Goal: Task Accomplishment & Management: Use online tool/utility

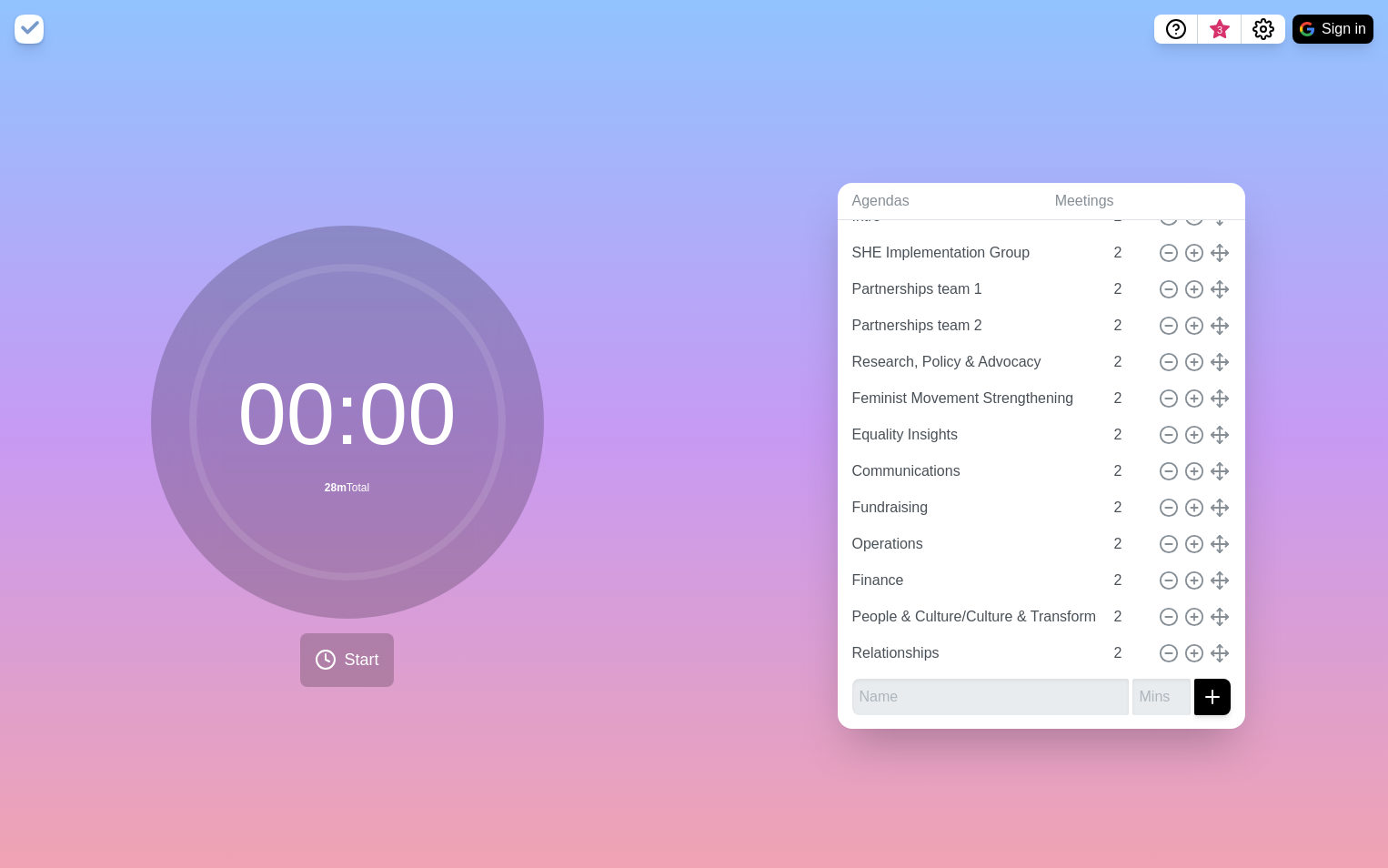
scroll to position [96, 0]
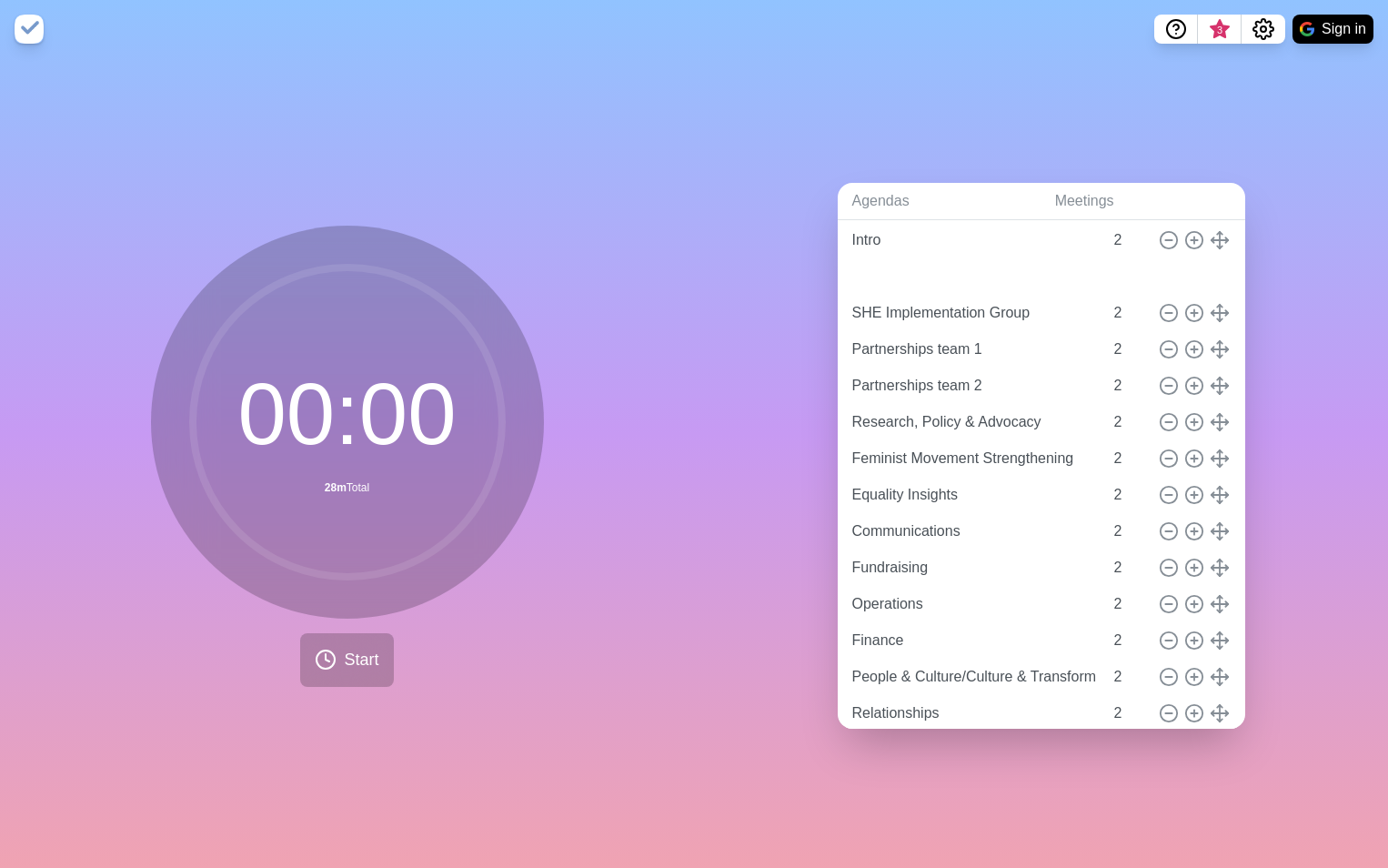
type input "Executive"
type input "SHE Implementation Group"
type input "Partnerships team 1"
type input "Partnerships team 2"
type input "Research, Policy & Advocacy"
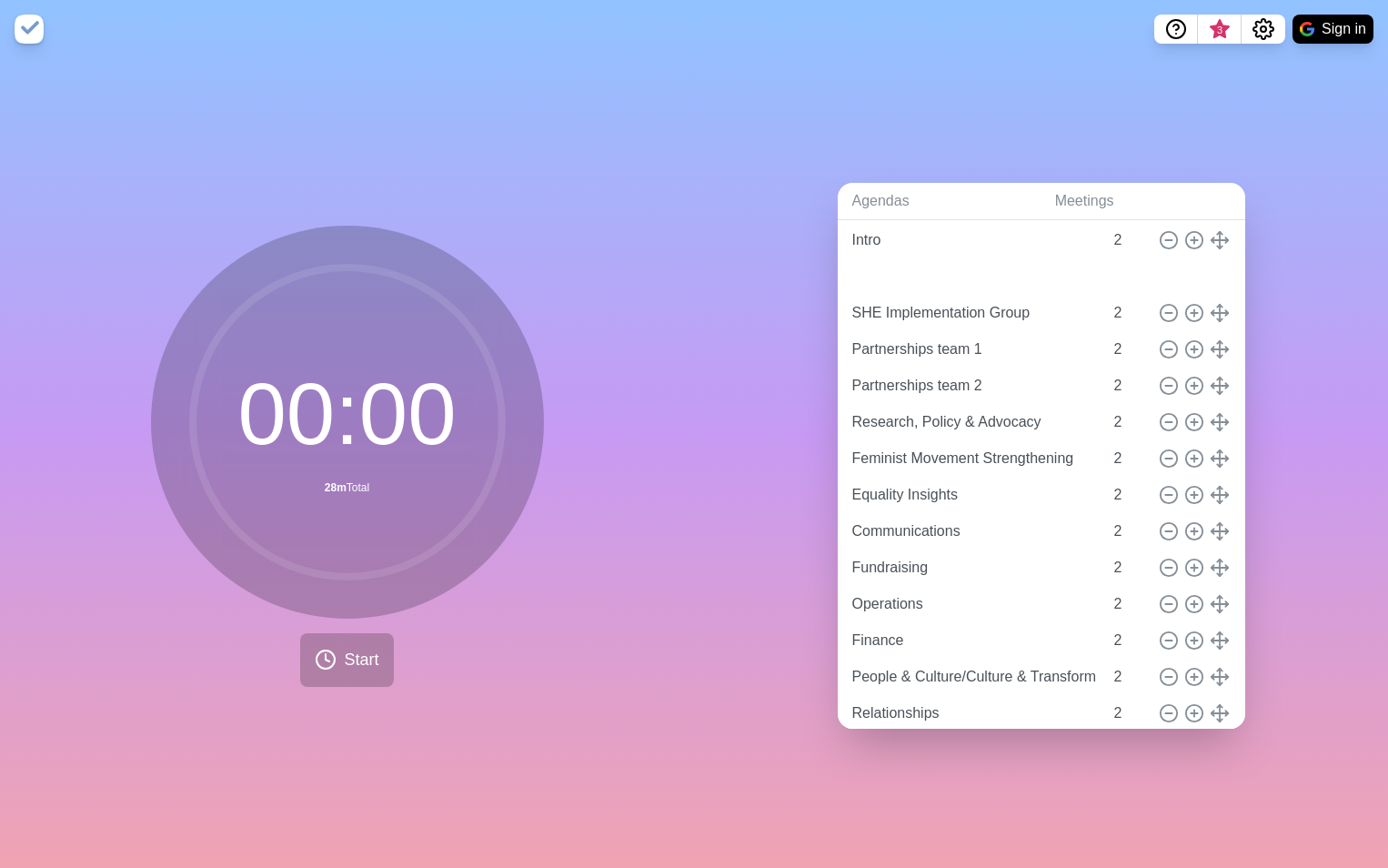
type input "Feminist Movement Strengthening"
type input "Equality Insights"
type input "Communications"
type input "Fundraising"
type input "Operations"
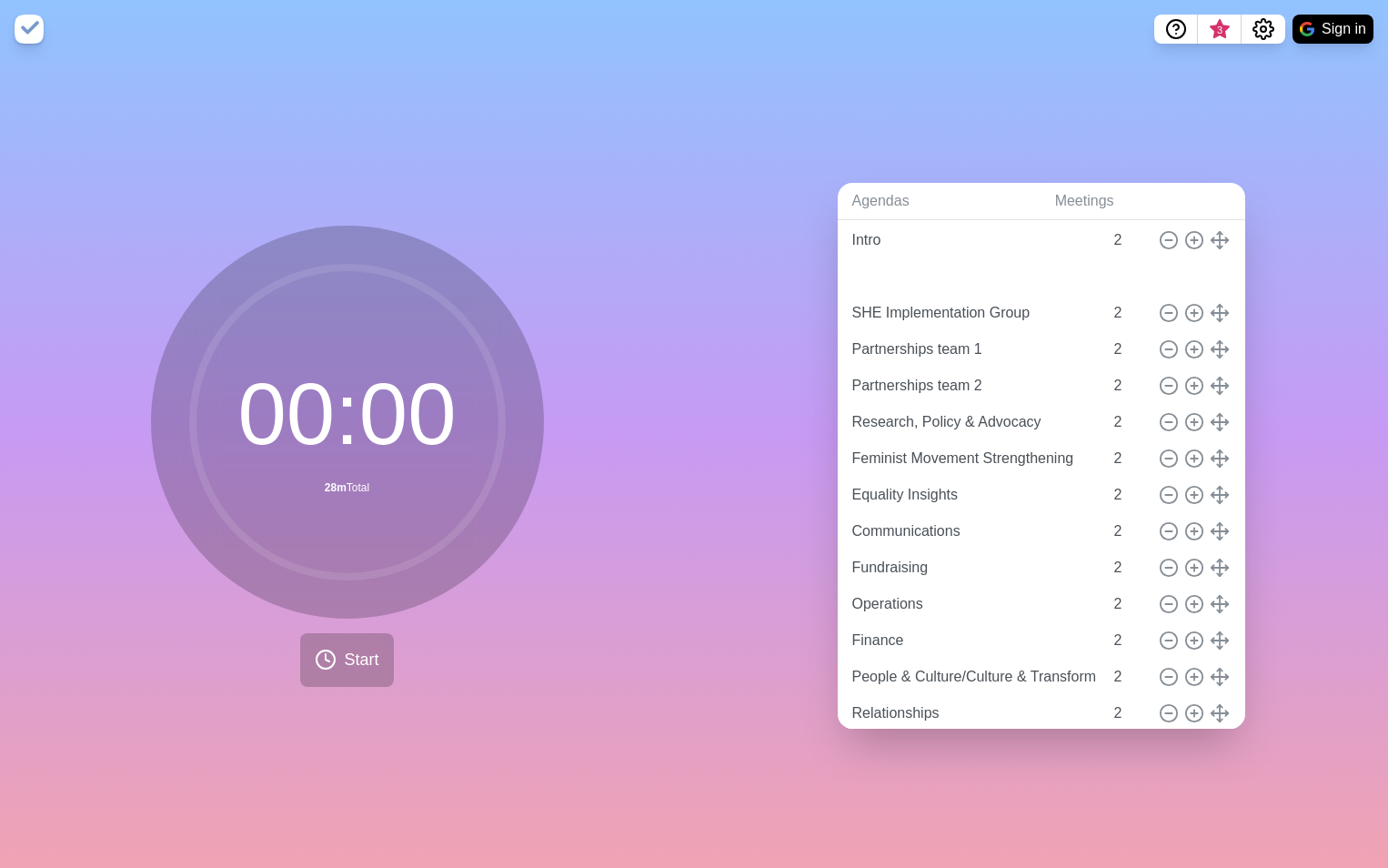
type input "Finance"
type input "People & Culture/Culture & Transformation"
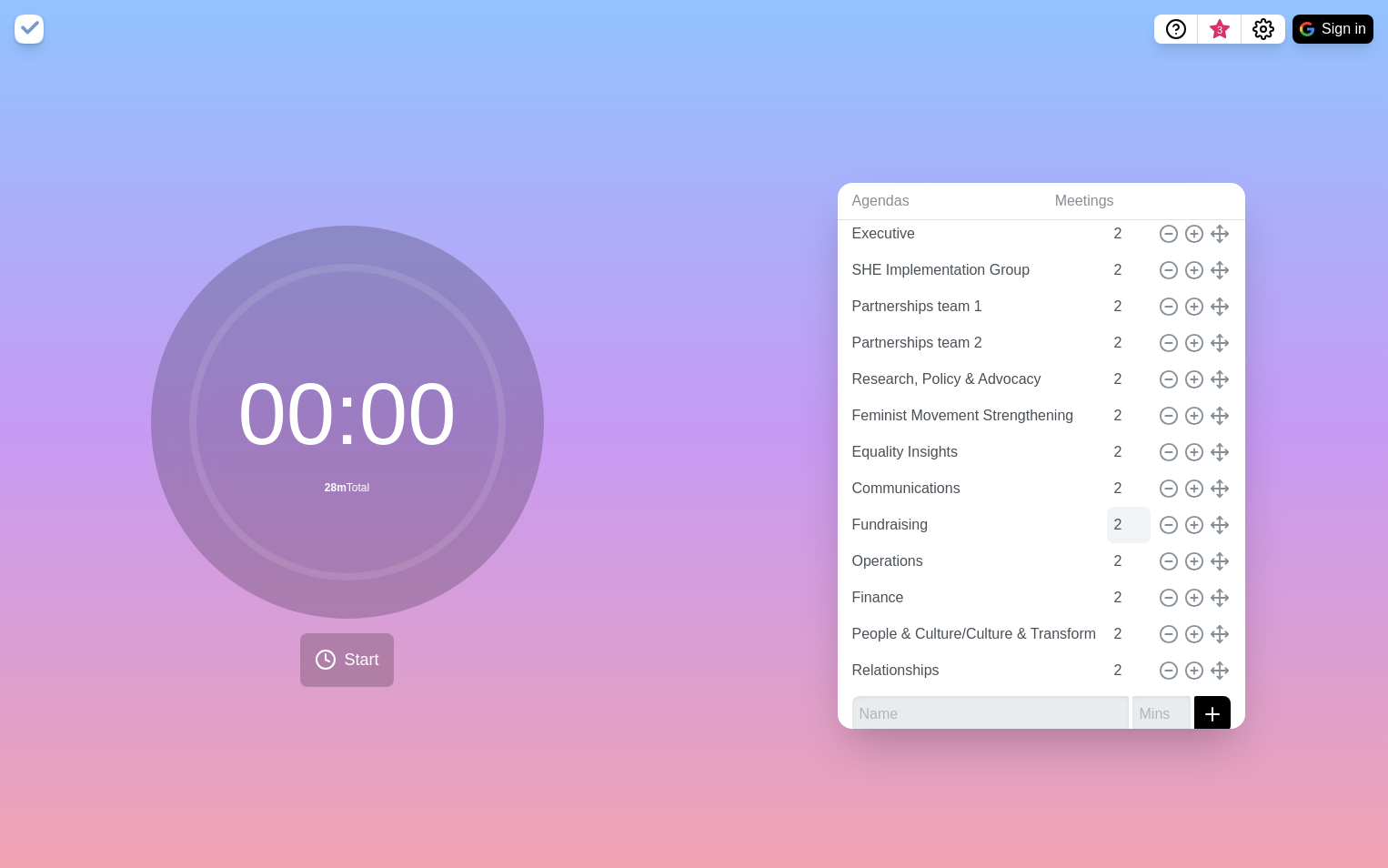
scroll to position [156, 0]
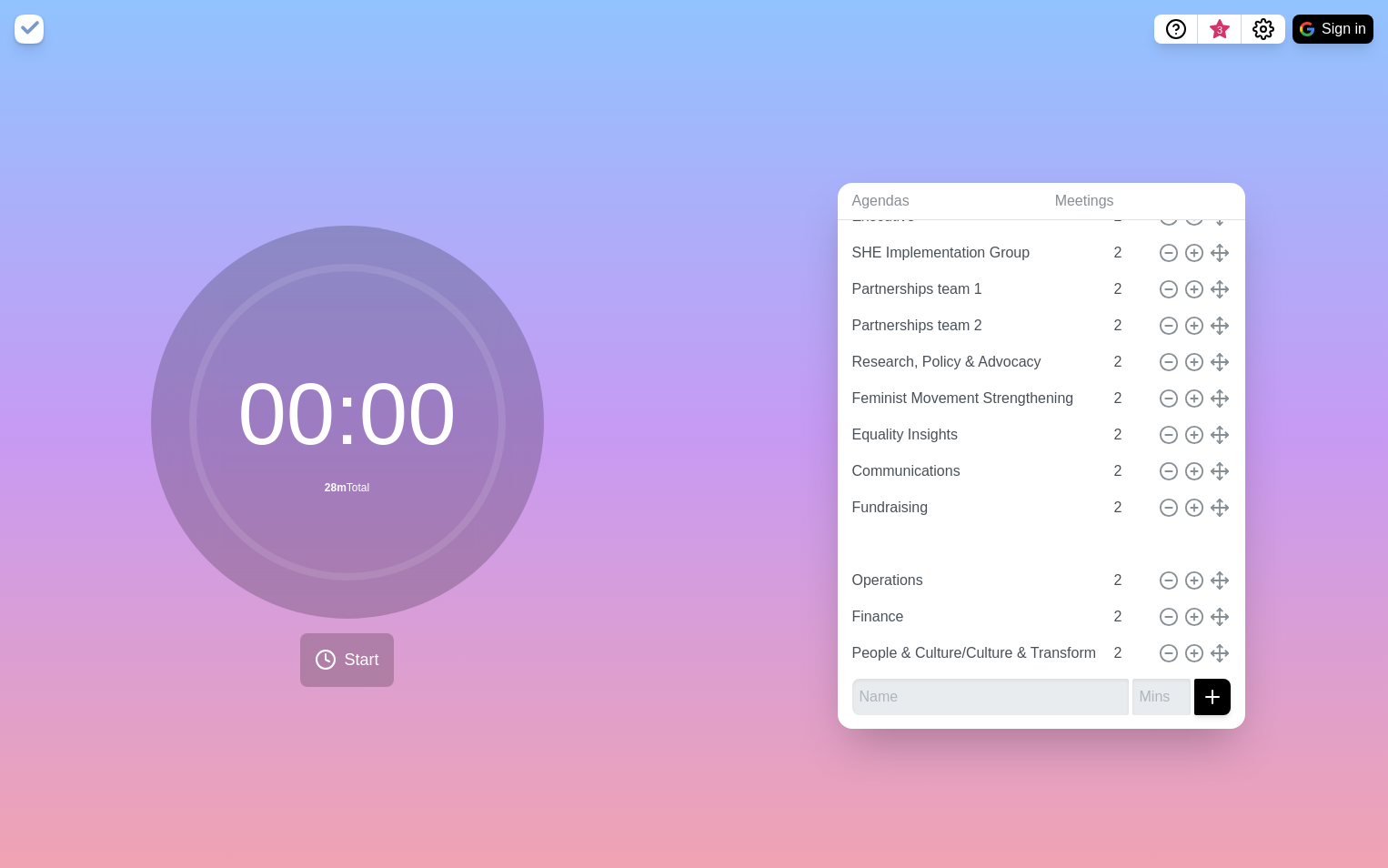
type input "Relationships"
type input "Operations"
type input "Finance"
type input "People & Culture/Culture & Transformation"
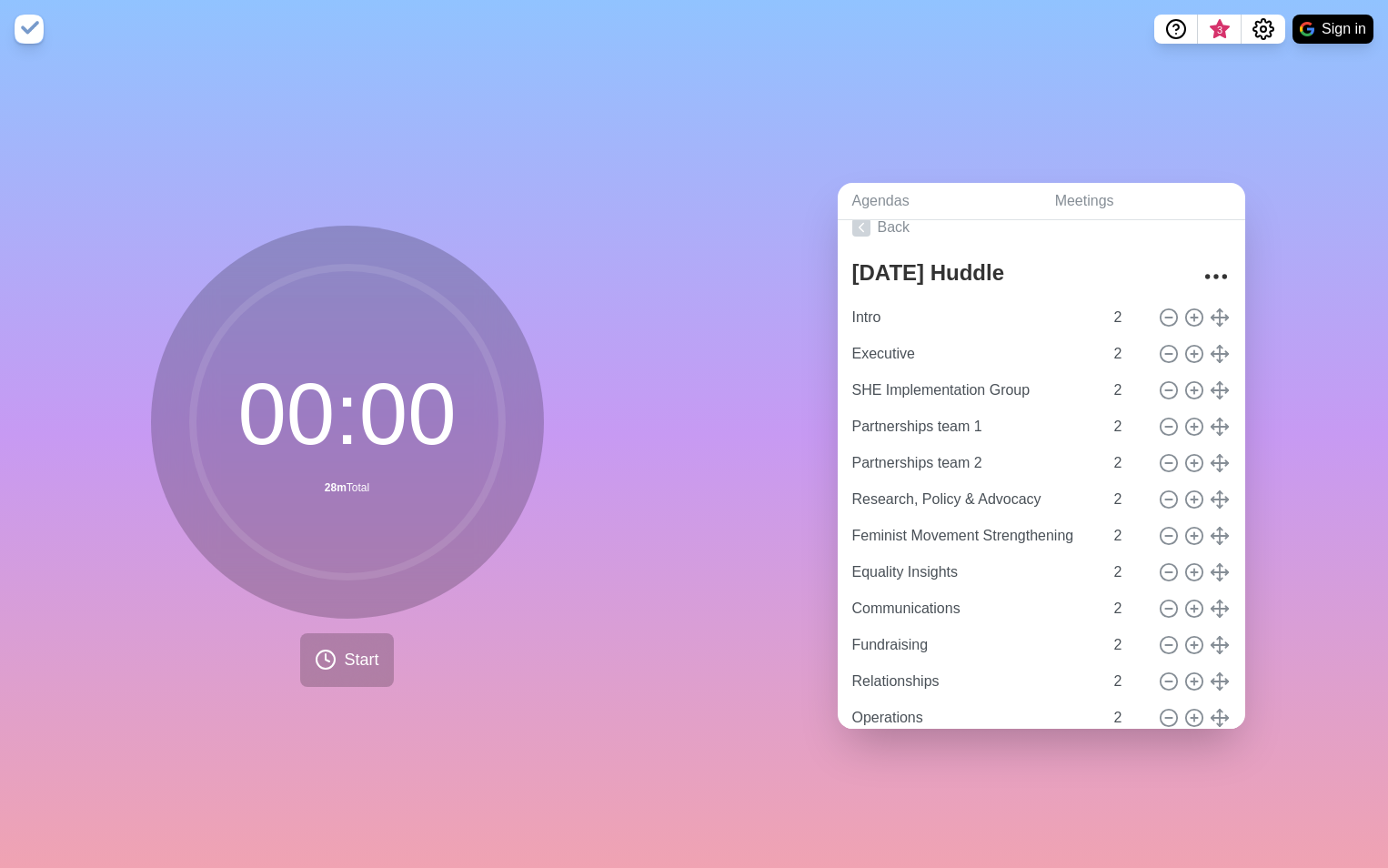
scroll to position [0, 0]
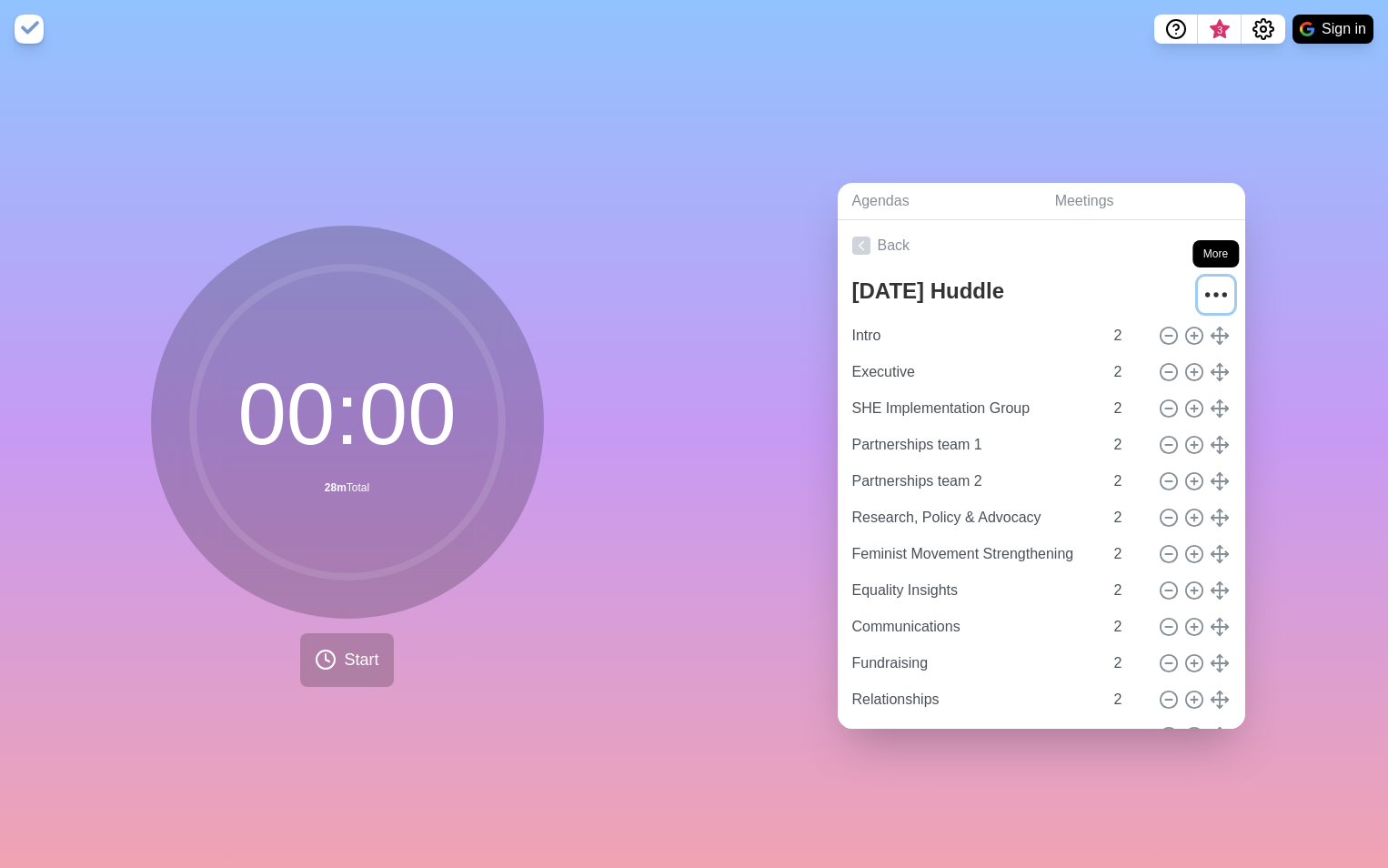
click at [1202, 287] on icon "More" at bounding box center [1216, 294] width 29 height 29
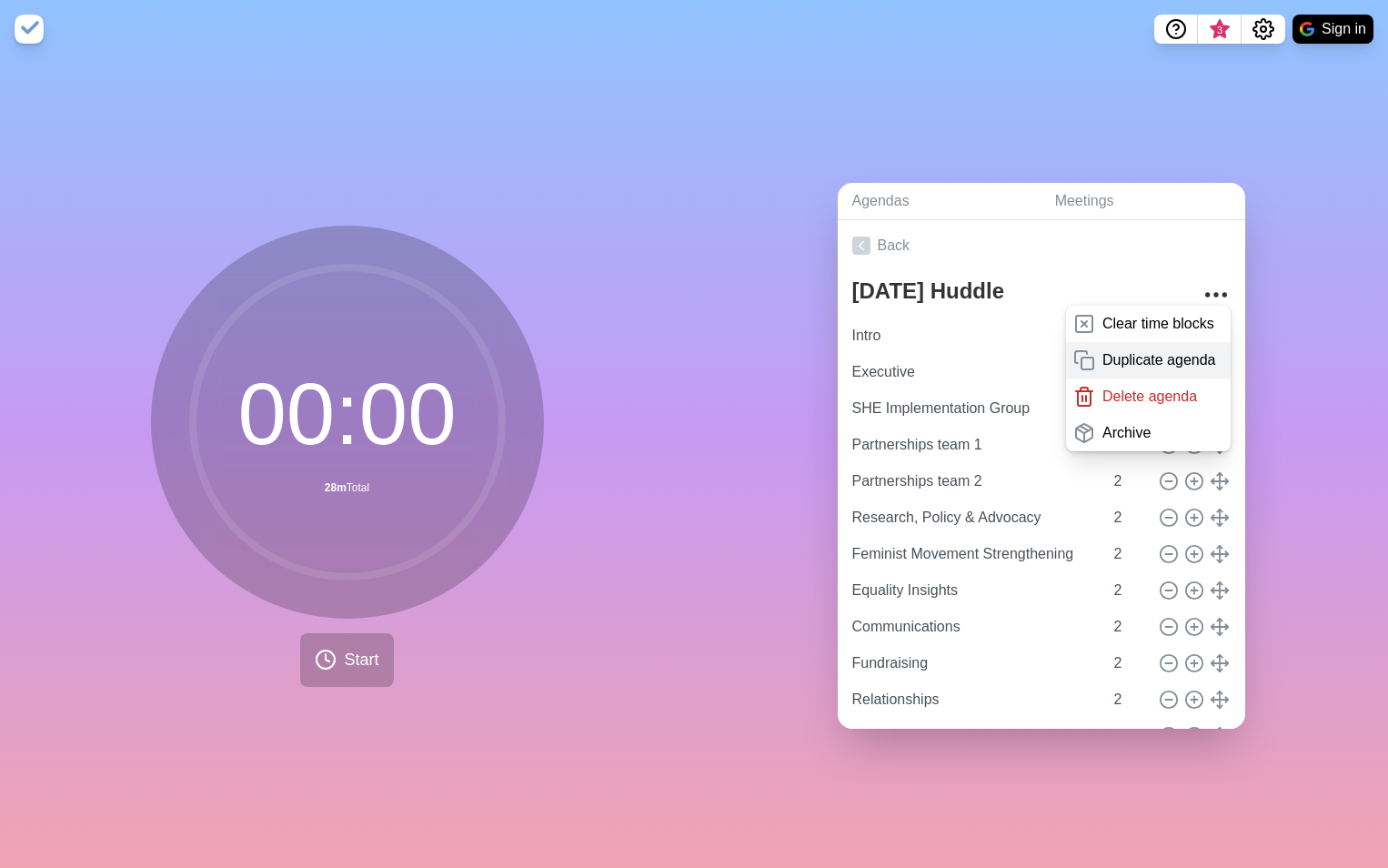
click at [1153, 358] on p "Duplicate agenda" at bounding box center [1159, 359] width 114 height 22
type textarea "[DATE] Huddle copy"
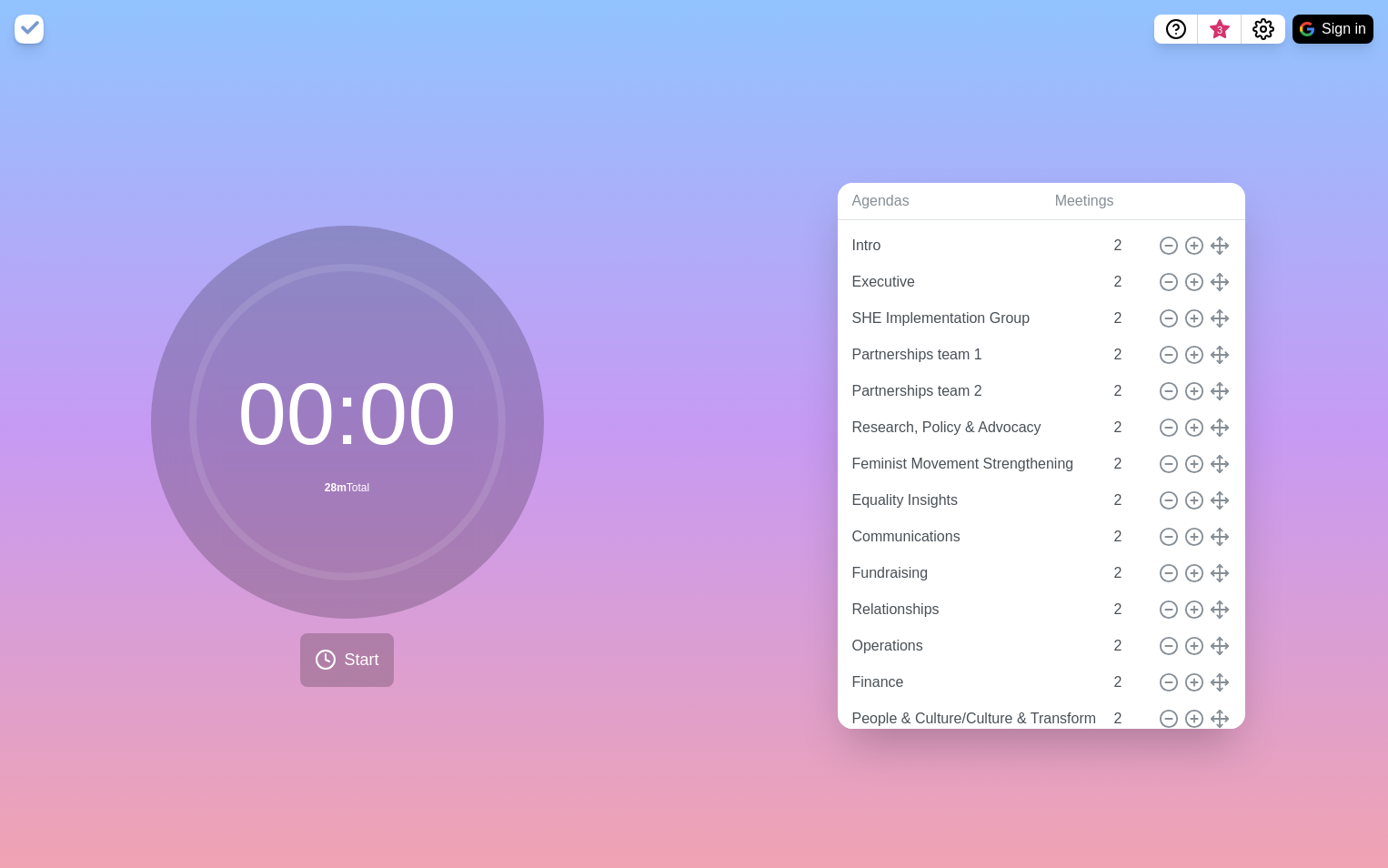
scroll to position [99, 0]
